Goal: Task Accomplishment & Management: Complete application form

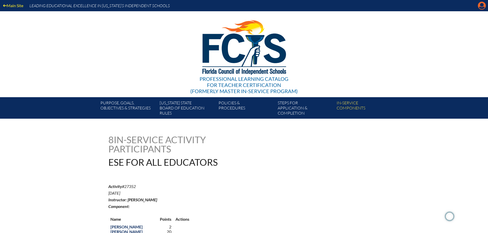
click at [483, 3] on icon at bounding box center [482, 6] width 8 height 8
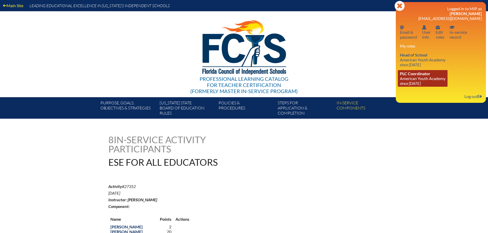
click at [419, 80] on link "PLC Coordinator American Youth Academy since 2021 May 4" at bounding box center [423, 78] width 50 height 17
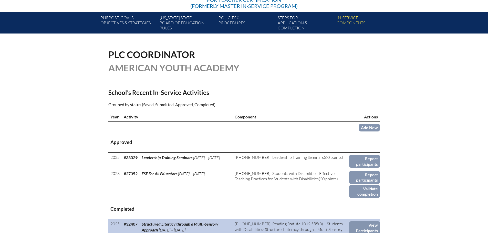
scroll to position [102, 0]
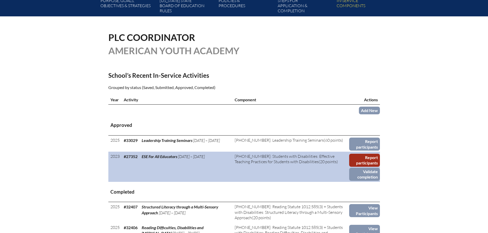
click at [366, 161] on link "Report participants" at bounding box center [364, 160] width 31 height 13
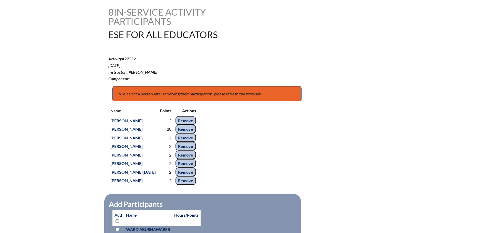
scroll to position [128, 0]
click at [173, 119] on td "2" at bounding box center [166, 120] width 16 height 9
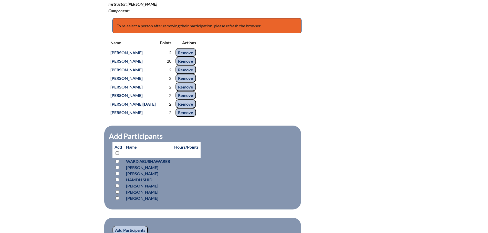
scroll to position [205, 0]
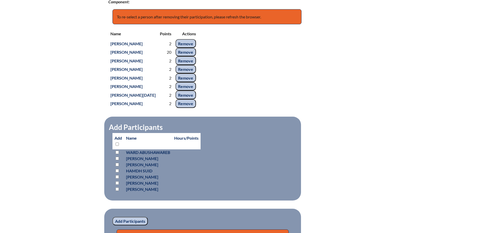
click at [173, 102] on td "2" at bounding box center [166, 103] width 16 height 9
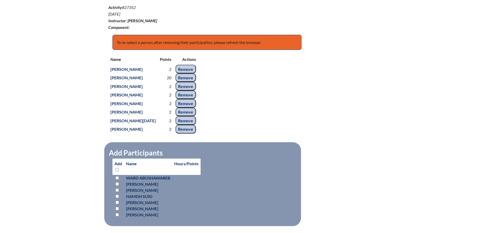
scroll to position [128, 0]
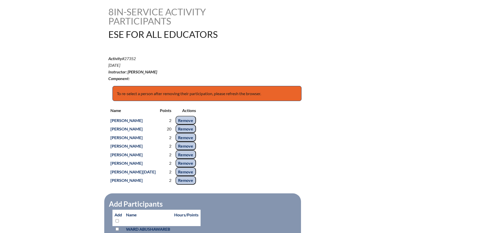
click at [187, 117] on input "Remove" at bounding box center [185, 120] width 20 height 9
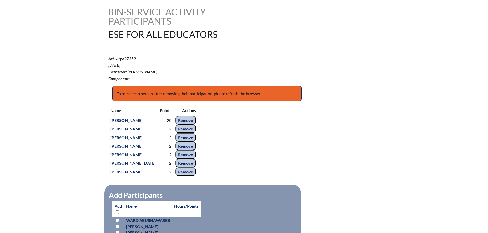
click at [183, 138] on input "Remove" at bounding box center [185, 137] width 20 height 9
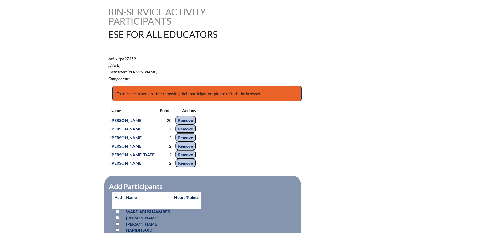
click at [186, 128] on input "Remove" at bounding box center [185, 129] width 20 height 9
click at [186, 133] on tbody "Omar Abed 2 Remove Heba Atiyeh 20 Remove Samah Bkhaitan 2 Remove Samah Elsheemy…" at bounding box center [153, 141] width 90 height 51
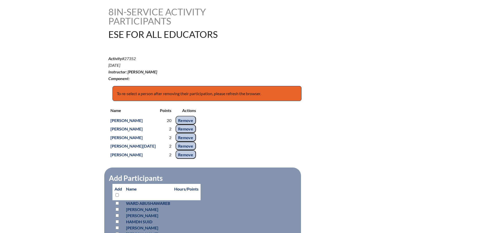
click at [186, 129] on input "Remove" at bounding box center [185, 129] width 20 height 9
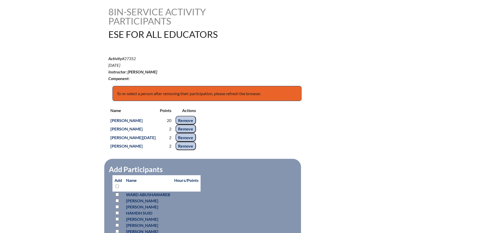
click at [186, 136] on input "Remove" at bounding box center [185, 137] width 20 height 9
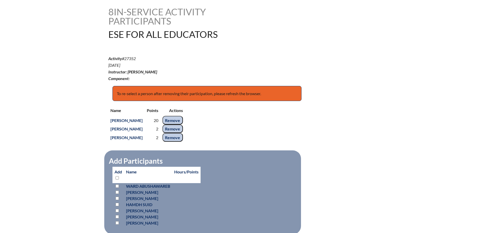
click at [183, 128] on input "Remove" at bounding box center [172, 129] width 20 height 9
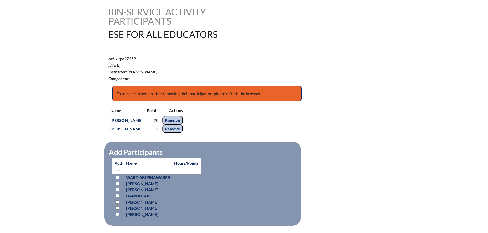
click at [183, 129] on input "Remove" at bounding box center [172, 129] width 20 height 9
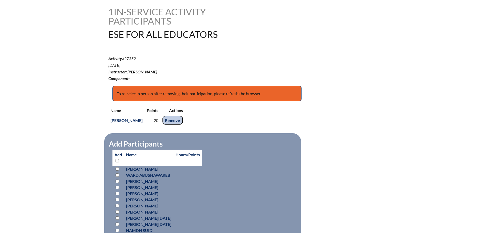
scroll to position [205, 0]
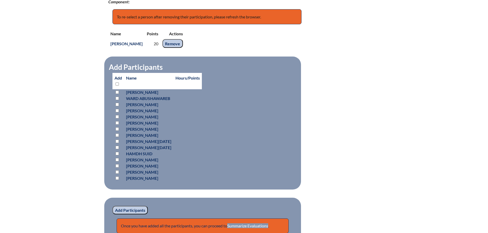
click at [116, 92] on input "checkbox" at bounding box center [116, 92] width 3 height 3
checkbox input "true"
click at [202, 86] on th "Hours/Points" at bounding box center [187, 81] width 28 height 16
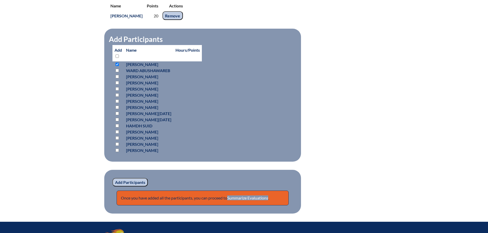
scroll to position [193, 0]
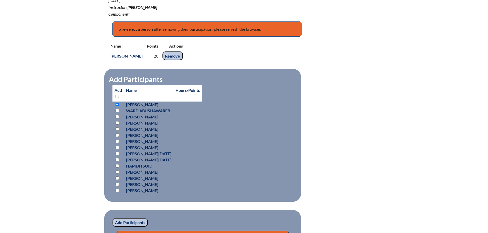
click at [117, 116] on input "checkbox" at bounding box center [116, 116] width 3 height 3
checkbox input "true"
click at [117, 134] on input "checkbox" at bounding box center [116, 135] width 3 height 3
checkbox input "true"
click at [118, 148] on input "checkbox" at bounding box center [116, 147] width 3 height 3
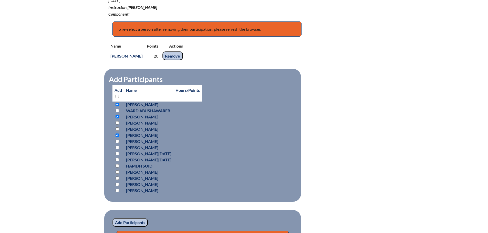
checkbox input "true"
click at [116, 153] on input "checkbox" at bounding box center [116, 153] width 3 height 3
checkbox input "true"
click at [117, 189] on input "checkbox" at bounding box center [116, 190] width 3 height 3
checkbox input "true"
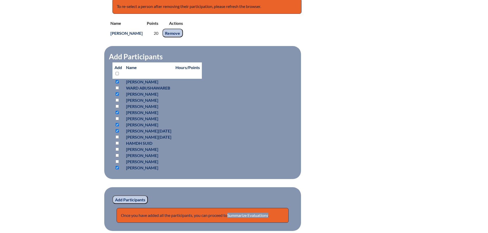
scroll to position [269, 0]
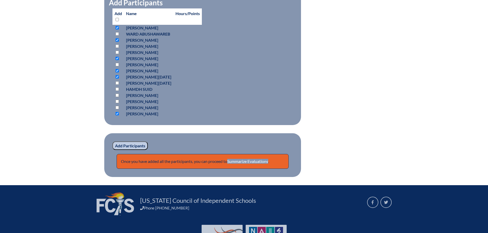
click at [128, 144] on input "Add Participants" at bounding box center [129, 146] width 35 height 9
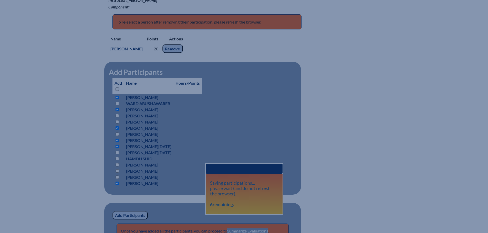
scroll to position [193, 0]
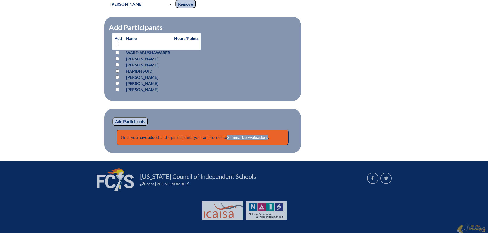
scroll to position [298, 0]
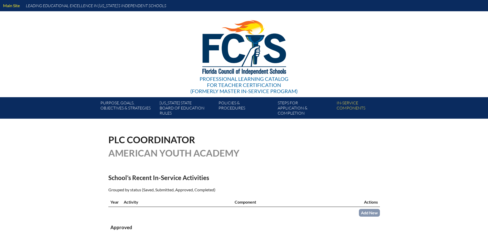
scroll to position [101, 0]
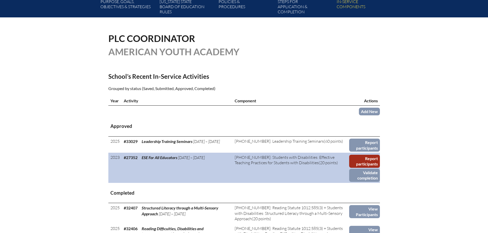
click at [360, 158] on link "Report participants" at bounding box center [364, 161] width 31 height 13
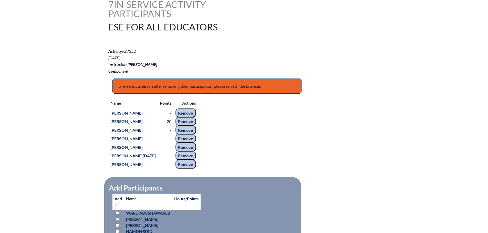
scroll to position [128, 0]
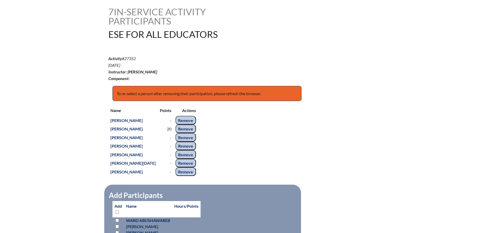
click at [194, 120] on input "Remove" at bounding box center [185, 120] width 20 height 9
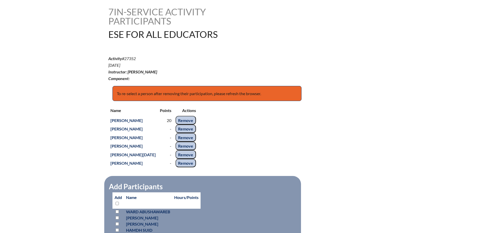
click at [189, 129] on input "Remove" at bounding box center [185, 129] width 20 height 9
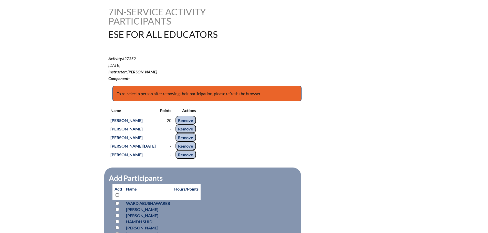
click at [189, 134] on input "Remove" at bounding box center [185, 137] width 20 height 9
click at [191, 129] on input "Remove" at bounding box center [185, 129] width 20 height 9
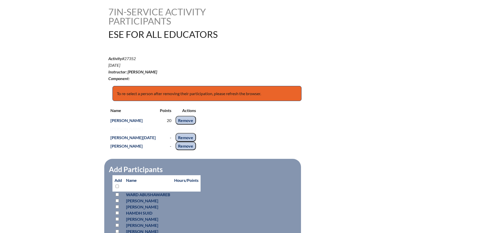
click at [192, 135] on tbody "Omar Abed - Remove Heba Atiyeh 20 Remove Samah Elsheemy - Remove Bothayna Mahmo…" at bounding box center [153, 133] width 90 height 34
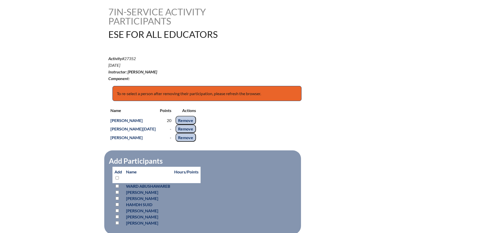
click at [192, 137] on input "Remove" at bounding box center [185, 137] width 20 height 9
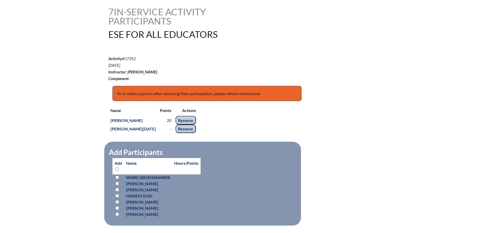
click at [193, 129] on div "Name Points Actions Omar Abed - Remove Heba Atiyeh 20 Remove Samah Elsheemy - R…" at bounding box center [243, 119] width 271 height 28
click at [178, 129] on input "Remove" at bounding box center [185, 129] width 20 height 9
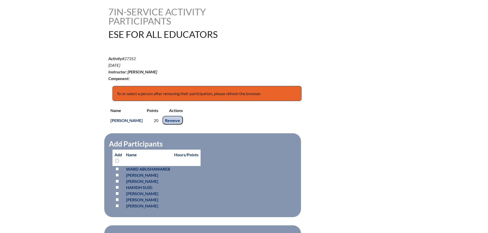
click at [179, 120] on div "Name Points Actions Omar Abed - Remove Heba Atiyeh 20 Remove Samah Elsheemy - R…" at bounding box center [243, 115] width 271 height 20
drag, startPoint x: 171, startPoint y: 118, endPoint x: 167, endPoint y: 119, distance: 3.2
click at [169, 119] on input "Remove" at bounding box center [172, 120] width 20 height 9
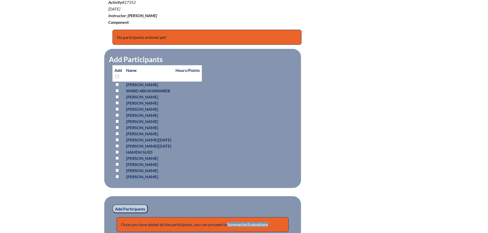
scroll to position [179, 0]
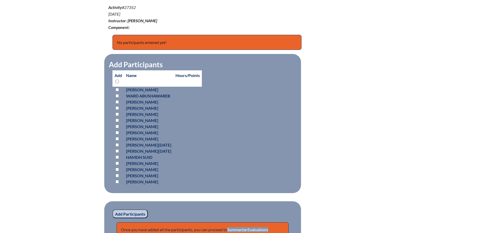
drag, startPoint x: 218, startPoint y: 115, endPoint x: 203, endPoint y: 91, distance: 27.9
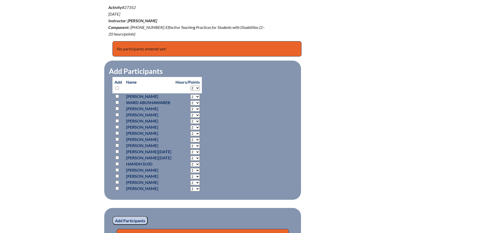
scroll to position [179, 0]
click at [117, 95] on input "checkbox" at bounding box center [116, 96] width 3 height 3
checkbox input "true"
click at [117, 107] on input "checkbox" at bounding box center [116, 108] width 3 height 3
checkbox input "true"
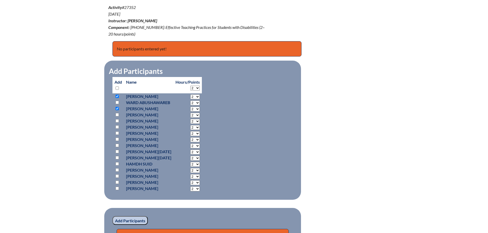
click at [118, 113] on input "checkbox" at bounding box center [116, 114] width 3 height 3
checkbox input "true"
click at [116, 132] on input "checkbox" at bounding box center [116, 133] width 3 height 3
checkbox input "true"
click at [117, 138] on input "checkbox" at bounding box center [116, 139] width 3 height 3
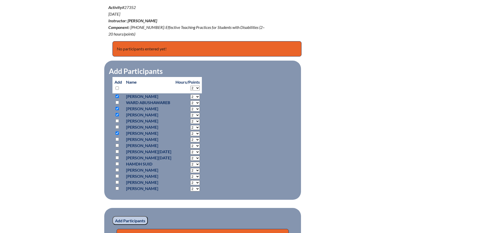
checkbox input "true"
click at [118, 150] on input "checkbox" at bounding box center [116, 151] width 3 height 3
checkbox input "true"
click at [116, 187] on input "checkbox" at bounding box center [116, 188] width 3 height 3
checkbox input "true"
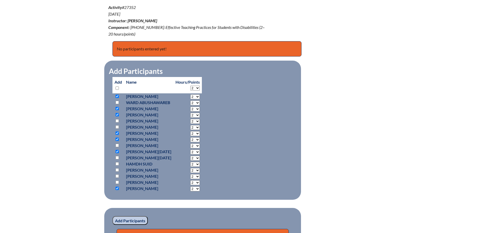
click at [197, 99] on select "2 3 4 5 6 7 8 9 10 11 12 13 14 15 16 17 18 19 20 0" at bounding box center [194, 96] width 9 height 5
select select "20"
click at [196, 99] on select "2 3 4 5 6 7 8 9 10 11 12 13 14 15 16 17 18 19 20 0" at bounding box center [194, 96] width 9 height 5
click at [200, 99] on select "2 3 4 5 6 7 8 9 10 11 12 13 14 15 16 17 18 19 20 0" at bounding box center [194, 96] width 9 height 5
select select "20"
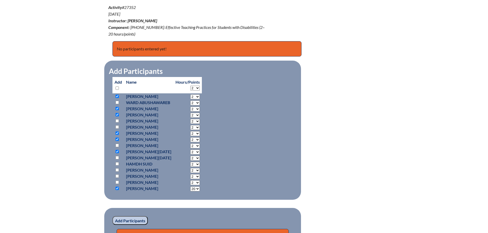
click at [196, 99] on select "2 3 4 5 6 7 8 9 10 11 12 13 14 15 16 17 18 19 20 0" at bounding box center [194, 96] width 9 height 5
click at [199, 99] on select "2 3 4 5 6 7 8 9 10 11 12 13 14 15 16 17 18 19 20 0" at bounding box center [194, 96] width 9 height 5
select select "20"
click at [196, 99] on select "2 3 4 5 6 7 8 9 10 11 12 13 14 15 16 17 18 19 20 0" at bounding box center [194, 96] width 9 height 5
click at [200, 99] on select "2 3 4 5 6 7 8 9 10 11 12 13 14 15 16 17 18 19 20 0" at bounding box center [194, 96] width 9 height 5
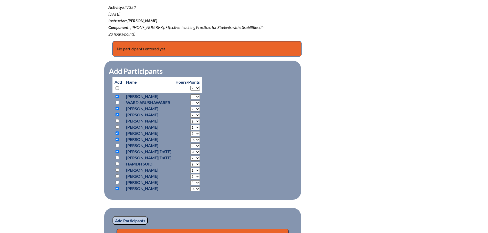
select select "20"
click at [196, 99] on select "2 3 4 5 6 7 8 9 10 11 12 13 14 15 16 17 18 19 20 0" at bounding box center [194, 96] width 9 height 5
click at [199, 99] on select "2 3 4 5 6 7 8 9 10 11 12 13 14 15 16 17 18 19 20 0" at bounding box center [194, 96] width 9 height 5
select select "20"
click at [196, 99] on select "2 3 4 5 6 7 8 9 10 11 12 13 14 15 16 17 18 19 20 0" at bounding box center [194, 96] width 9 height 5
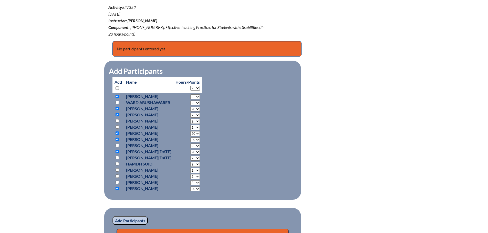
click at [200, 99] on select "2 3 4 5 6 7 8 9 10 11 12 13 14 15 16 17 18 19 20 0" at bounding box center [194, 96] width 9 height 5
select select "20"
click at [196, 99] on select "2 3 4 5 6 7 8 9 10 11 12 13 14 15 16 17 18 19 20 0" at bounding box center [194, 96] width 9 height 5
click at [198, 94] on select "2 3 4 5 6 7 8 9 10 11 12 13 14 15 16 17 18 19 20 0" at bounding box center [194, 96] width 9 height 5
select select "20"
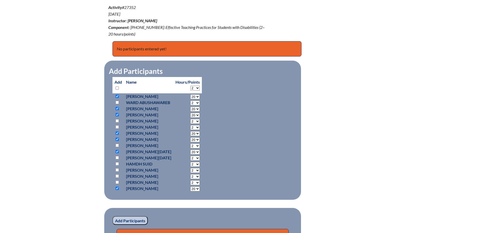
click at [196, 94] on select "2 3 4 5 6 7 8 9 10 11 12 13 14 15 16 17 18 19 20 0" at bounding box center [194, 96] width 9 height 5
click at [239, 138] on fieldset "Add Participants Add Name Hours/Points 2 3 4 5 6" at bounding box center [202, 130] width 197 height 139
click at [140, 216] on input "Add Participants" at bounding box center [129, 220] width 35 height 9
